Goal: Task Accomplishment & Management: Complete application form

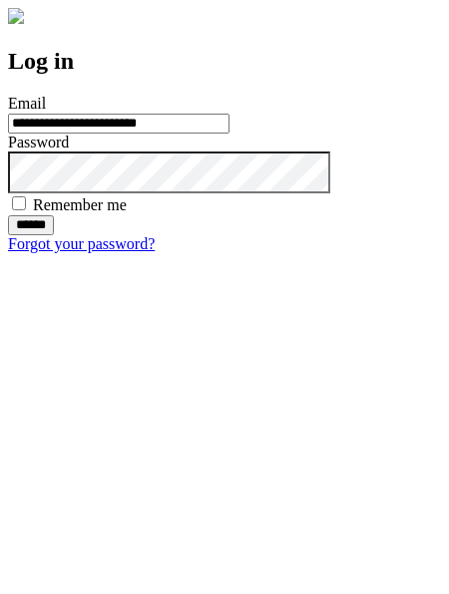
type input "**********"
click at [54, 235] on input "******" at bounding box center [31, 225] width 46 height 20
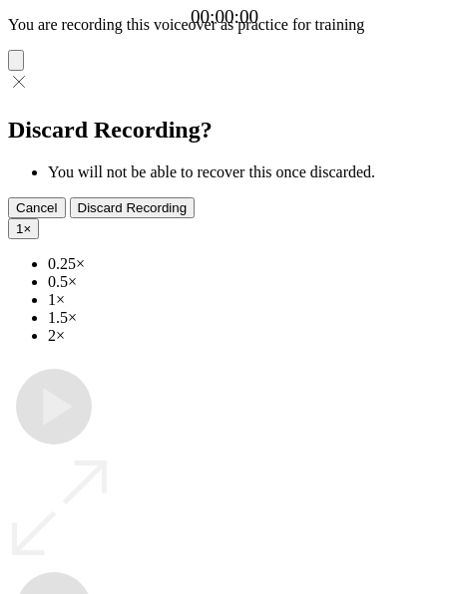
type input "**********"
